Goal: Task Accomplishment & Management: Manage account settings

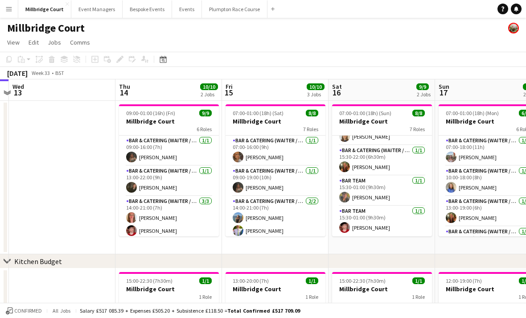
scroll to position [124, 0]
click at [407, 158] on app-card-role "Bar & Catering (Waiter / waitress) [DATE] 15:30-22:00 (6h30m) [PERSON_NAME]" at bounding box center [382, 160] width 100 height 30
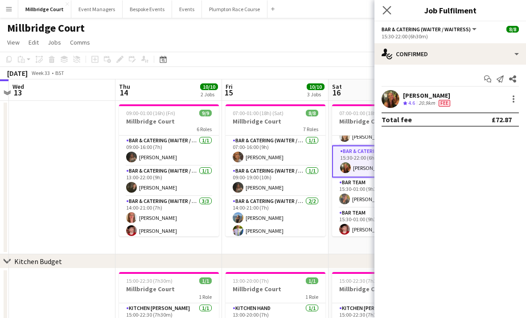
click at [392, 14] on app-icon "Close pop-in" at bounding box center [387, 10] width 13 height 13
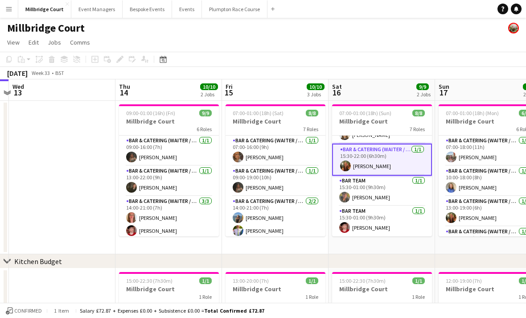
scroll to position [126, 0]
